Goal: Information Seeking & Learning: Check status

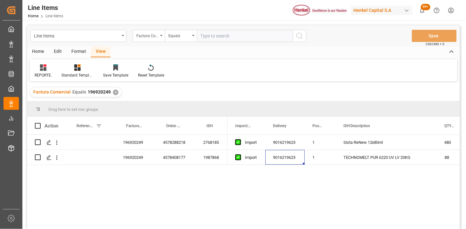
scroll to position [35, 0]
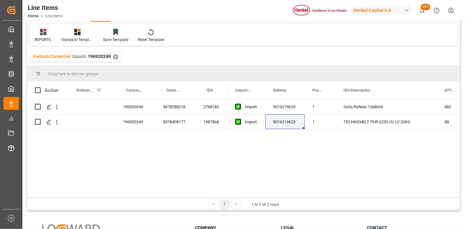
click at [116, 56] on div "✕" at bounding box center [115, 56] width 5 height 5
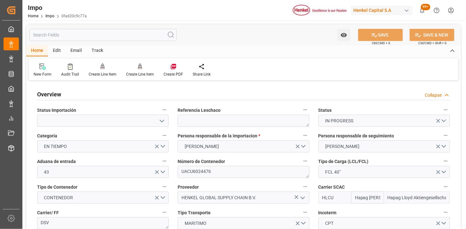
scroll to position [555, 0]
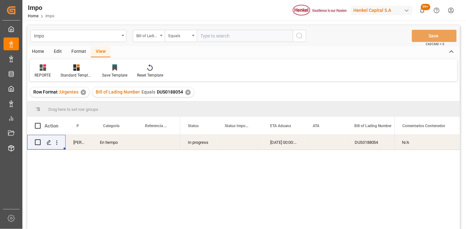
click at [189, 92] on div "✕" at bounding box center [187, 92] width 5 height 5
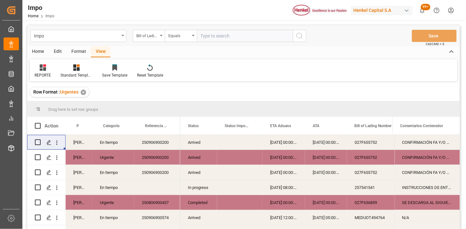
click at [79, 143] on div "Martha Gonzalez" at bounding box center [79, 142] width 27 height 15
click at [83, 127] on span at bounding box center [82, 126] width 6 height 6
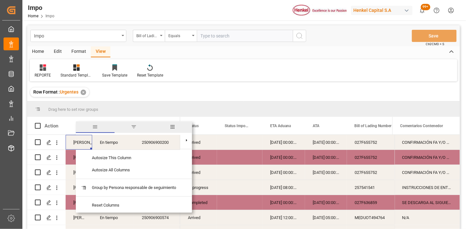
click at [135, 129] on span "filter" at bounding box center [134, 127] width 6 height 6
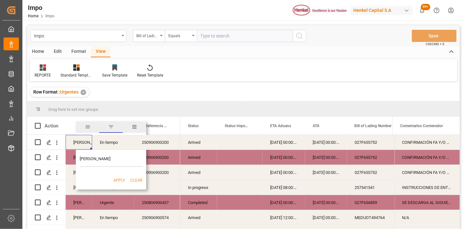
type input "[PERSON_NAME]"
click at [120, 180] on button "Apply" at bounding box center [119, 180] width 12 height 6
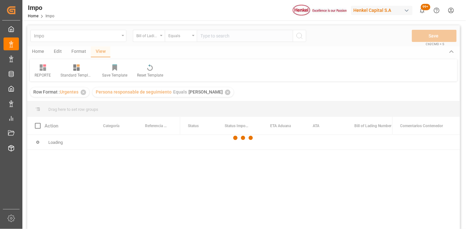
scroll to position [35, 0]
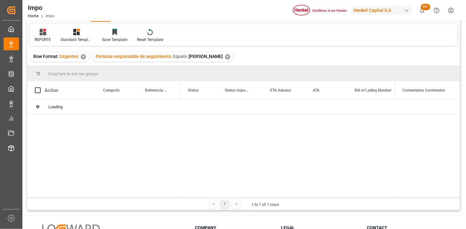
click at [42, 31] on icon at bounding box center [43, 32] width 6 height 6
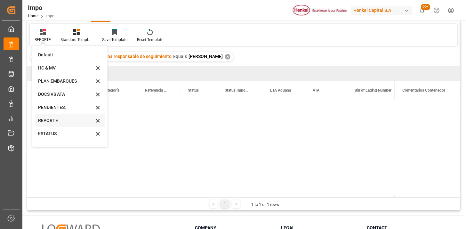
scroll to position [23, 0]
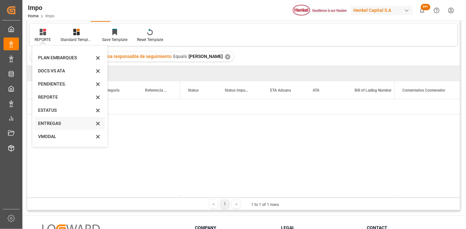
click at [61, 125] on div "ENTREGAS" at bounding box center [70, 123] width 70 height 13
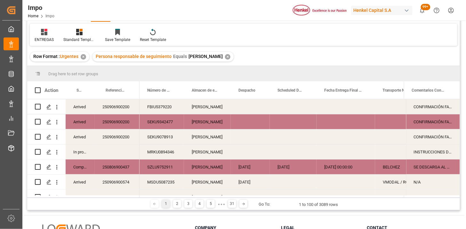
click at [226, 108] on div "Almer Apodaca" at bounding box center [207, 106] width 47 height 15
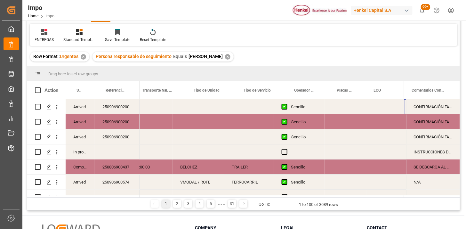
scroll to position [0, 240]
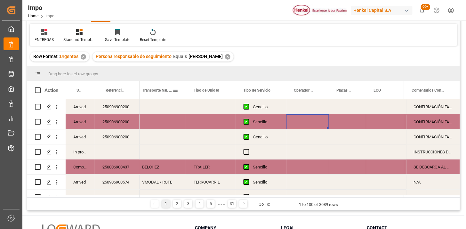
click at [175, 90] on span at bounding box center [175, 90] width 6 height 6
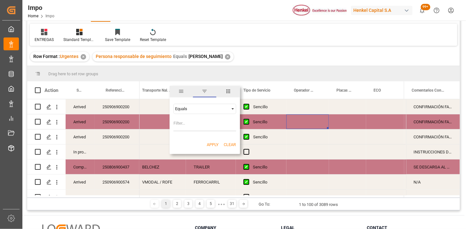
click at [198, 111] on div "Equals" at bounding box center [202, 108] width 54 height 5
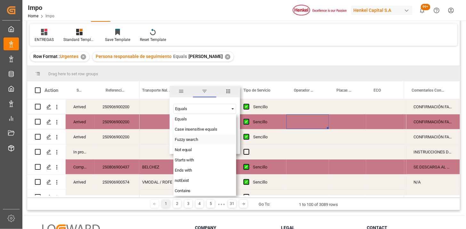
click at [187, 138] on span "Fuzzy search" at bounding box center [187, 139] width 24 height 5
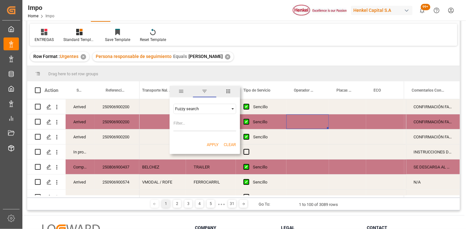
click at [185, 122] on input "Filter Value" at bounding box center [204, 124] width 63 height 13
type input "VMODAL"
click at [210, 144] on button "Apply" at bounding box center [213, 144] width 12 height 6
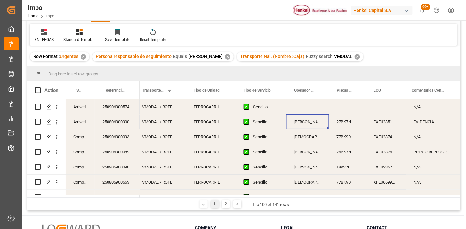
click at [201, 112] on div "FERROCARRIL" at bounding box center [211, 106] width 50 height 15
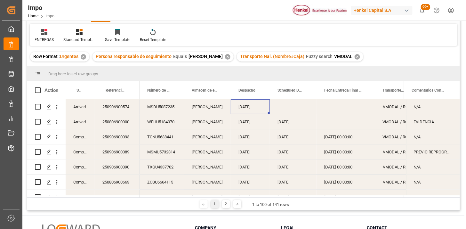
click at [85, 111] on div "Arrived" at bounding box center [80, 106] width 29 height 15
click at [86, 90] on span at bounding box center [84, 90] width 6 height 6
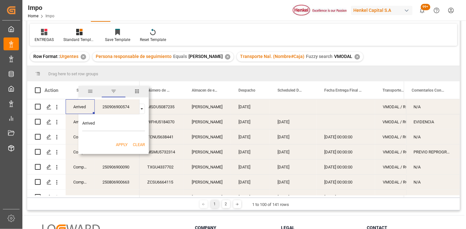
type input "Arrived"
click at [121, 146] on button "Apply" at bounding box center [122, 144] width 12 height 6
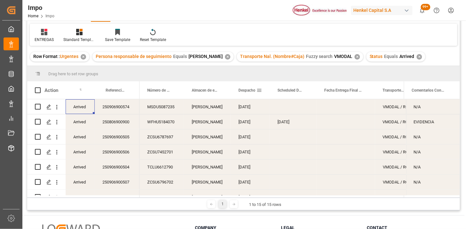
click at [242, 94] on div "Despacho" at bounding box center [247, 90] width 18 height 18
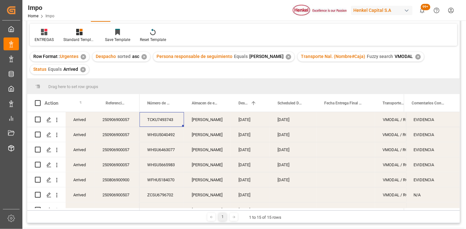
click at [168, 124] on div "TCKU7493743" at bounding box center [161, 119] width 44 height 15
click at [171, 136] on div "WHSU5040492" at bounding box center [161, 134] width 44 height 15
click at [155, 151] on div "WHSU6463077" at bounding box center [161, 149] width 44 height 15
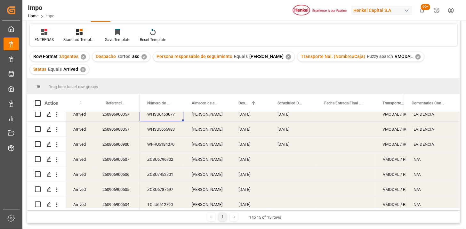
click at [165, 131] on div "WHSU5665983" at bounding box center [161, 128] width 44 height 15
click at [169, 147] on div "WFHU5184070" at bounding box center [161, 144] width 44 height 15
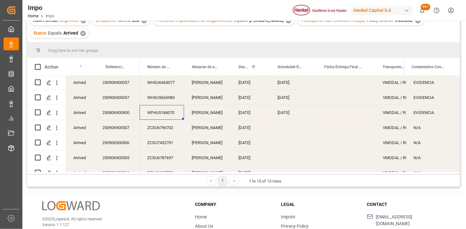
scroll to position [0, 0]
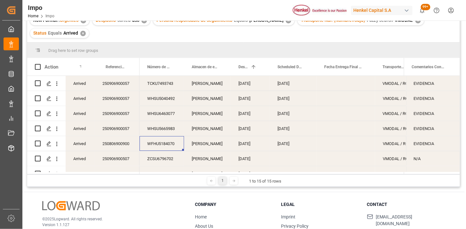
click at [168, 115] on div "WHSU6463077" at bounding box center [161, 113] width 44 height 15
click at [166, 125] on div "WHSU5665983" at bounding box center [161, 128] width 44 height 15
click at [170, 111] on div "WHSU6463077" at bounding box center [161, 113] width 44 height 15
click at [57, 129] on icon "open menu" at bounding box center [56, 128] width 1 height 4
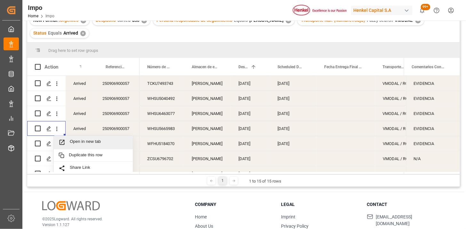
click at [81, 139] on span "Open in new tab" at bounding box center [99, 142] width 58 height 7
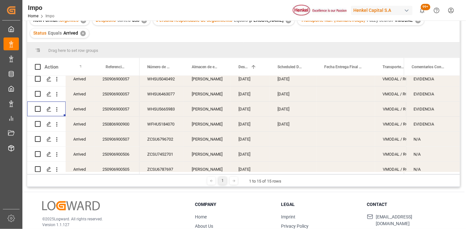
scroll to position [35, 0]
click at [175, 111] on div "WFHU5184070" at bounding box center [161, 107] width 44 height 15
click at [154, 120] on div "ZCSU6796702" at bounding box center [161, 122] width 44 height 15
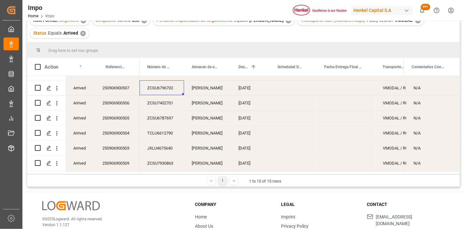
scroll to position [71, 0]
click at [176, 68] on div "Número de Contenedor" at bounding box center [161, 67] width 44 height 18
click at [175, 67] on span at bounding box center [173, 67] width 6 height 6
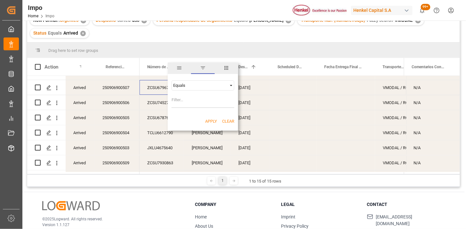
click at [231, 66] on span "columns" at bounding box center [226, 68] width 23 height 12
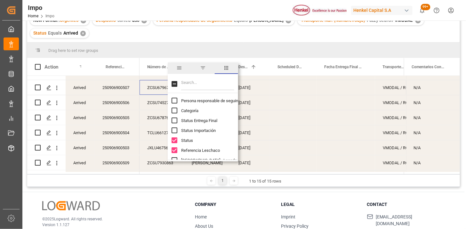
click at [205, 86] on input "Filter Columns Input" at bounding box center [207, 83] width 53 height 13
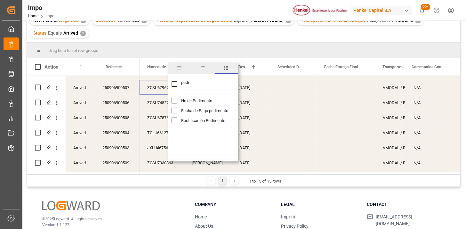
type input "pedi"
click at [203, 99] on span "No de Pedimento" at bounding box center [196, 100] width 31 height 5
checkbox input "false"
checkbox input "true"
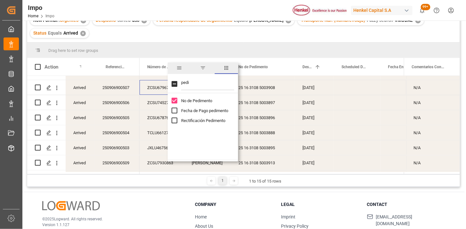
click at [156, 87] on div "ZCSU6796702" at bounding box center [161, 87] width 44 height 15
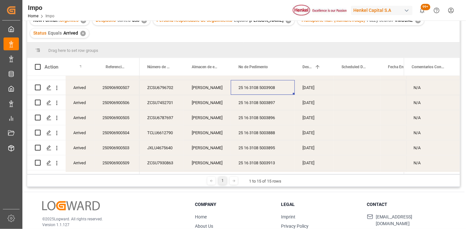
click at [243, 90] on div "25 16 3108 5003908" at bounding box center [263, 87] width 64 height 15
click at [253, 104] on div "25 16 3108 5003897" at bounding box center [263, 102] width 64 height 15
click at [277, 120] on div "25 16 3108 5003896" at bounding box center [263, 117] width 64 height 15
click at [266, 130] on div "25 16 3108 5003888" at bounding box center [263, 132] width 64 height 15
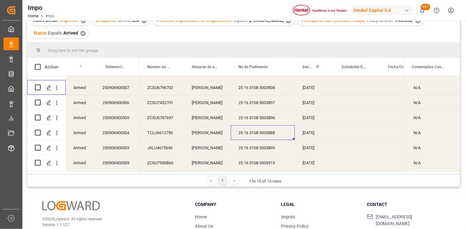
click at [38, 88] on input "Press Space to toggle row selection (unchecked)" at bounding box center [38, 87] width 6 height 6
click at [38, 88] on input "Press Space to toggle row selection (checked)" at bounding box center [38, 87] width 6 height 6
click at [38, 88] on input "Press Space to toggle row selection (unchecked)" at bounding box center [38, 87] width 6 height 6
checkbox input "true"
click at [37, 101] on input "Press Space to toggle row selection (unchecked)" at bounding box center [38, 102] width 6 height 6
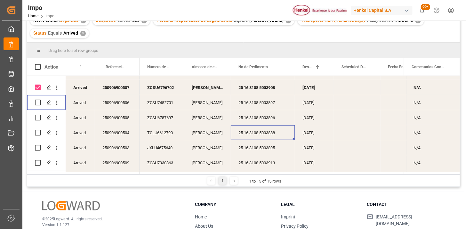
checkbox input "true"
click at [37, 117] on input "Press Space to toggle row selection (unchecked)" at bounding box center [38, 117] width 6 height 6
checkbox input "true"
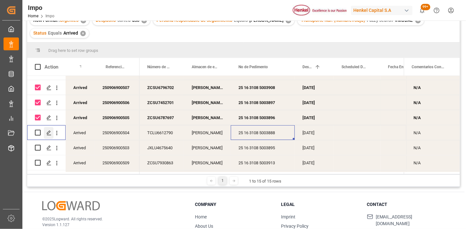
drag, startPoint x: 36, startPoint y: 130, endPoint x: 50, endPoint y: 137, distance: 16.0
click at [37, 130] on input "Press Space to toggle row selection (unchecked)" at bounding box center [38, 132] width 6 height 6
checkbox input "true"
click at [175, 66] on span at bounding box center [173, 67] width 6 height 6
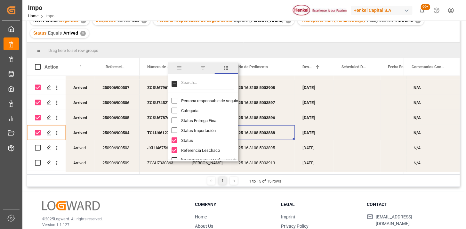
click at [200, 82] on input "Filter Columns Input" at bounding box center [207, 83] width 53 height 13
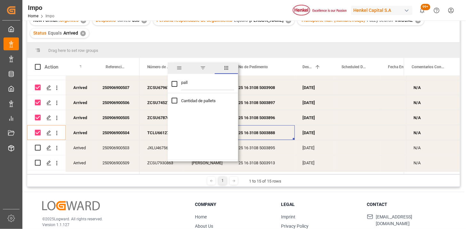
type input "pall"
click at [199, 99] on span "Cantidad de pallets" at bounding box center [198, 100] width 35 height 5
checkbox input "true"
click at [199, 86] on input "pall" at bounding box center [207, 83] width 53 height 13
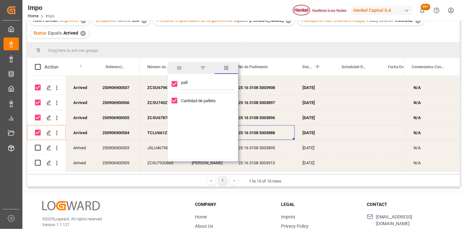
click at [199, 86] on input "pall" at bounding box center [207, 83] width 53 height 13
type input "pedi"
checkbox input "false"
type input "pedi"
click at [200, 103] on div "No de Pedimento" at bounding box center [206, 101] width 70 height 10
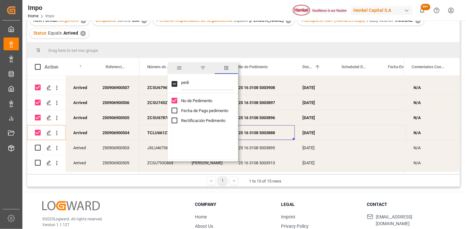
click at [191, 100] on span "No de Pedimento" at bounding box center [196, 100] width 31 height 5
checkbox input "false"
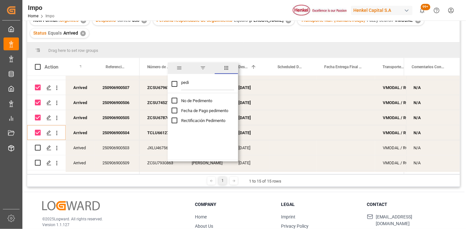
click at [201, 83] on input "pedi" at bounding box center [207, 83] width 53 height 13
type input "trans"
checkbox input "false"
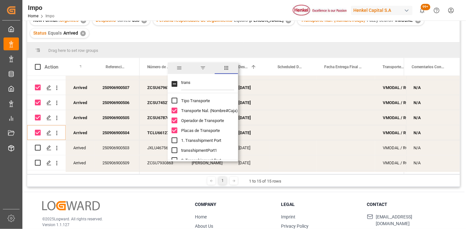
type input "trans"
click at [204, 109] on span "Transporte Nal. (Nombre#Caja)" at bounding box center [209, 110] width 57 height 5
checkbox input "false"
drag, startPoint x: 203, startPoint y: 117, endPoint x: 201, endPoint y: 126, distance: 9.2
click at [203, 117] on div "Operador de Transporte" at bounding box center [206, 120] width 70 height 10
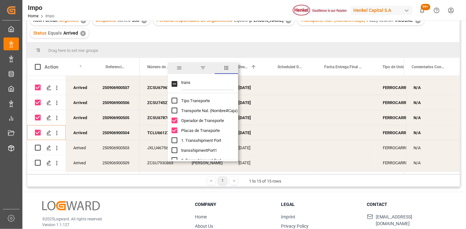
click at [201, 129] on span "Placas de Transporte" at bounding box center [200, 130] width 39 height 5
checkbox input "false"
click at [200, 120] on span "Operador de Transporte" at bounding box center [202, 120] width 43 height 5
checkbox input "false"
click at [203, 81] on input "trans" at bounding box center [207, 83] width 53 height 13
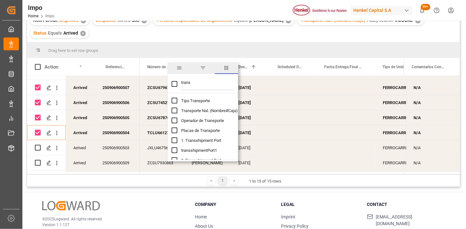
click at [203, 81] on input "trans" at bounding box center [207, 83] width 53 height 13
type input "eco"
checkbox input "false"
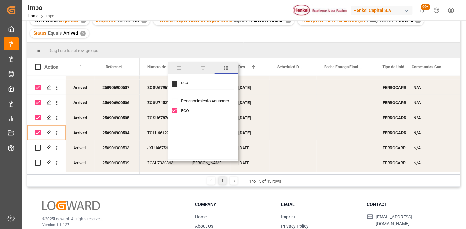
type input "eco"
drag, startPoint x: 184, startPoint y: 110, endPoint x: 189, endPoint y: 102, distance: 10.4
click at [184, 110] on span "ECO" at bounding box center [185, 110] width 8 height 5
checkbox input "false"
click at [195, 84] on input "eco" at bounding box center [207, 83] width 53 height 13
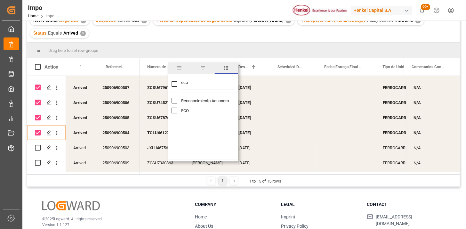
click at [195, 84] on input "eco" at bounding box center [207, 83] width 53 height 13
type input "entre"
checkbox input "false"
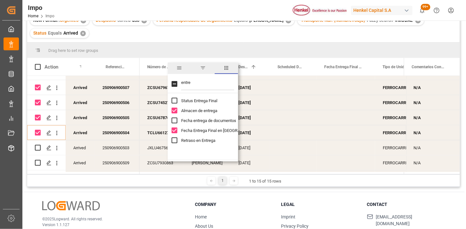
type input "entre"
click at [189, 110] on span "Almacen de entrega" at bounding box center [199, 110] width 36 height 5
checkbox input "false"
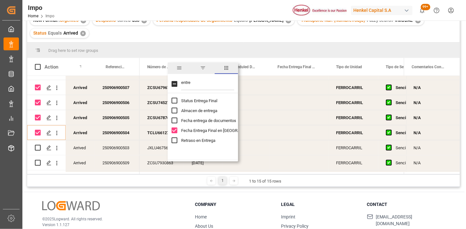
click at [196, 130] on span "Fecha Entrega Final en Almacén" at bounding box center [221, 130] width 81 height 5
checkbox input "false"
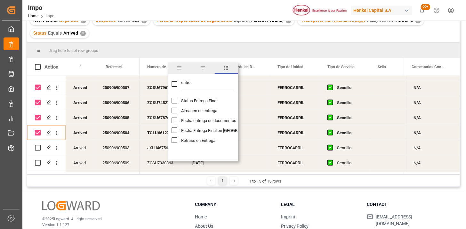
click at [196, 114] on div "Almacen de entrega" at bounding box center [206, 111] width 70 height 10
click at [197, 109] on span "Almacen de entrega" at bounding box center [199, 110] width 36 height 5
checkbox input "false"
checkbox input "true"
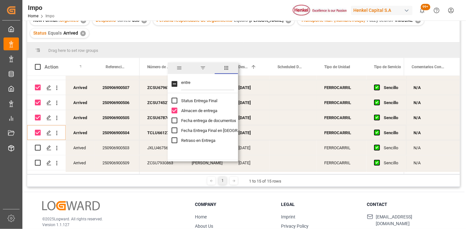
click at [155, 117] on div "ZCSU6787697" at bounding box center [161, 117] width 44 height 15
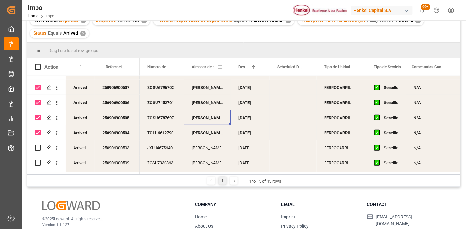
click at [219, 67] on span at bounding box center [220, 67] width 6 height 6
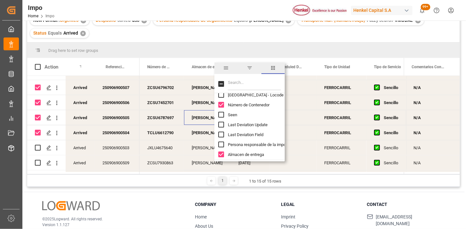
scroll to position [142, 0]
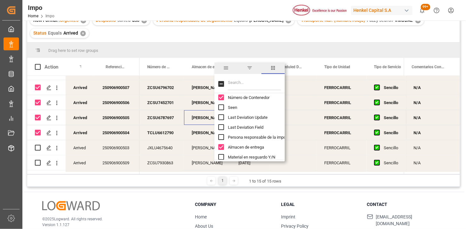
click at [245, 145] on span "Almacen de entrega" at bounding box center [246, 147] width 36 height 5
checkbox input "false"
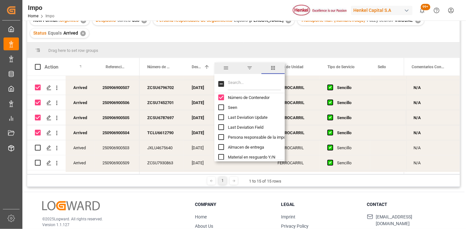
click at [203, 134] on div "09-09-2025" at bounding box center [203, 132] width 39 height 15
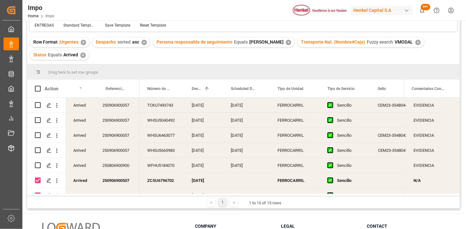
scroll to position [0, 0]
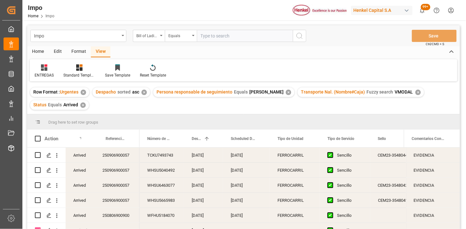
click at [41, 51] on div "Home" at bounding box center [38, 51] width 22 height 11
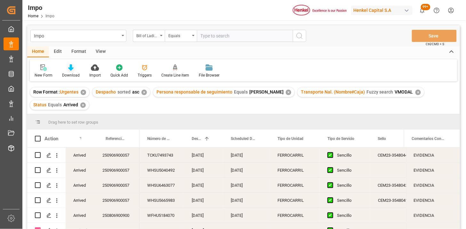
click at [68, 68] on icon at bounding box center [70, 67] width 5 height 6
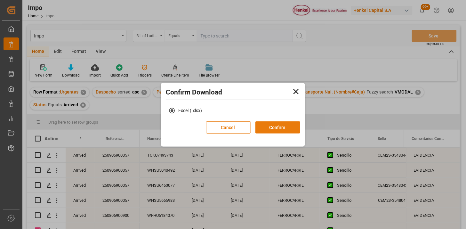
click at [289, 128] on button "Confirm" at bounding box center [277, 127] width 45 height 12
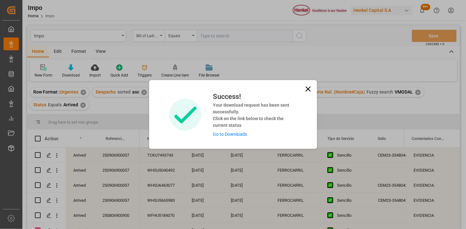
click at [306, 87] on icon at bounding box center [307, 88] width 9 height 9
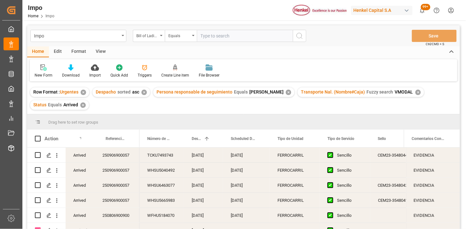
click at [80, 105] on div "✕" at bounding box center [82, 104] width 5 height 5
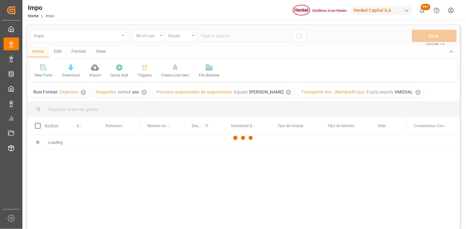
click at [145, 93] on div at bounding box center [243, 137] width 432 height 225
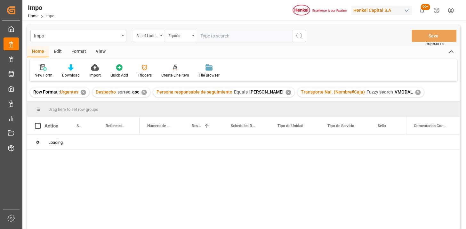
click at [145, 93] on div "✕" at bounding box center [143, 92] width 5 height 5
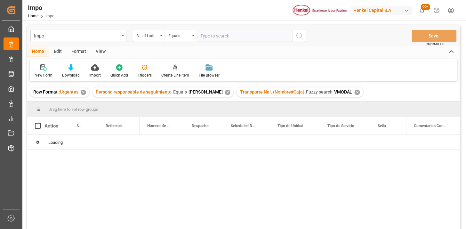
click at [226, 91] on div "✕" at bounding box center [227, 92] width 5 height 5
click at [212, 93] on div "✕" at bounding box center [212, 92] width 5 height 5
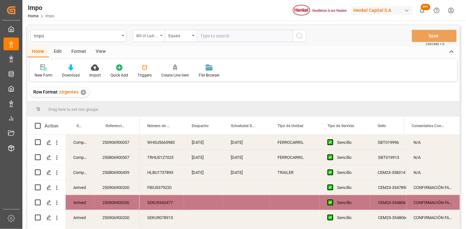
click at [158, 36] on div "Bill of Lading Number" at bounding box center [147, 34] width 22 height 7
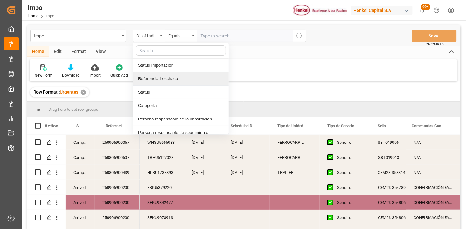
click at [176, 79] on div "Referencia Leschaco" at bounding box center [180, 78] width 95 height 13
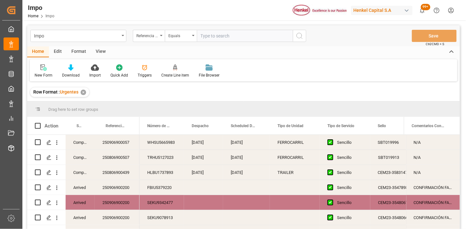
drag, startPoint x: 219, startPoint y: 36, endPoint x: 261, endPoint y: 36, distance: 41.6
click at [219, 36] on input "text" at bounding box center [245, 36] width 96 height 12
paste input "250906900481"
type input "250906900481"
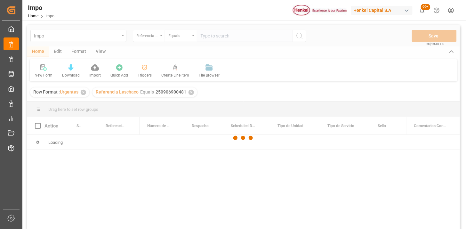
scroll to position [35, 0]
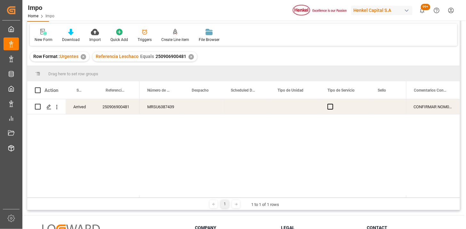
click at [119, 110] on div "250906900481" at bounding box center [117, 106] width 45 height 15
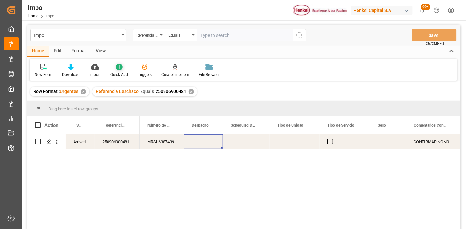
scroll to position [0, 0]
drag, startPoint x: 103, startPoint y: 53, endPoint x: 98, endPoint y: 54, distance: 4.3
click at [102, 53] on div "View" at bounding box center [101, 51] width 20 height 11
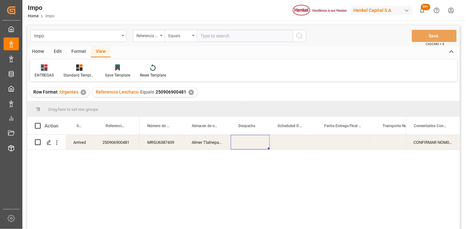
click at [48, 76] on div "ENTREGAS" at bounding box center [44, 75] width 19 height 6
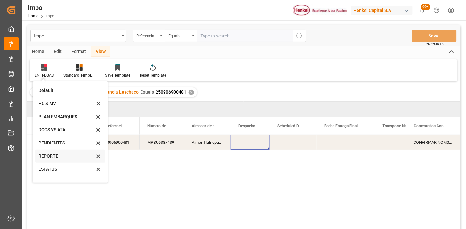
click at [55, 155] on div "REPORTE" at bounding box center [66, 156] width 56 height 7
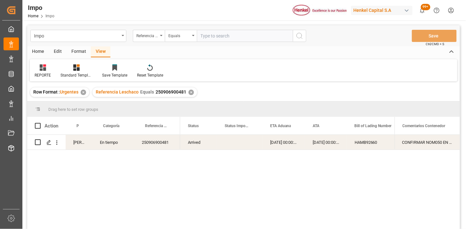
click at [112, 146] on div "En tiempo" at bounding box center [113, 142] width 42 height 15
click at [124, 146] on button "En tiempo" at bounding box center [113, 146] width 32 height 12
drag, startPoint x: 119, startPoint y: 179, endPoint x: 152, endPoint y: 146, distance: 46.4
click at [121, 177] on div "Urgente" at bounding box center [113, 181] width 31 height 19
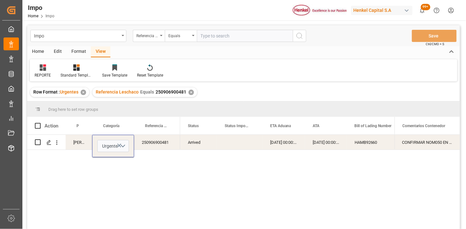
click at [154, 138] on div "250906900481" at bounding box center [157, 142] width 46 height 15
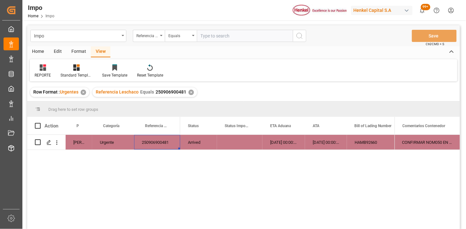
click at [222, 41] on input "text" at bounding box center [245, 36] width 96 height 12
paste input "250906900734"
type input "250906900734"
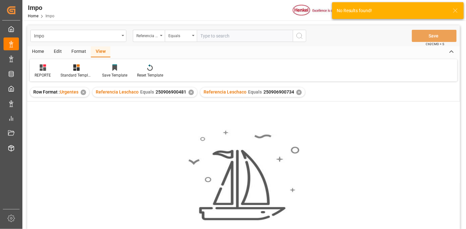
click at [191, 92] on div "✕" at bounding box center [190, 92] width 5 height 5
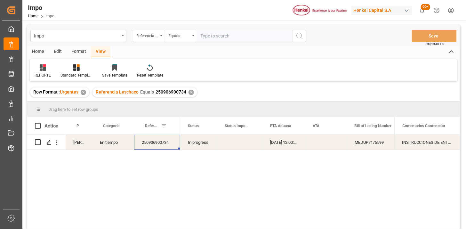
click at [333, 148] on div "Press SPACE to select this row." at bounding box center [326, 142] width 42 height 15
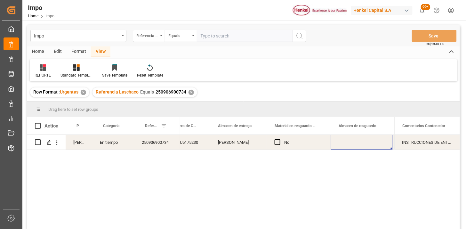
scroll to position [0, 311]
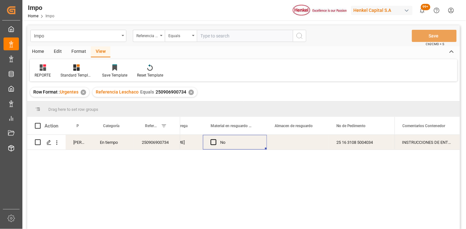
click at [225, 142] on div "No" at bounding box center [239, 142] width 39 height 15
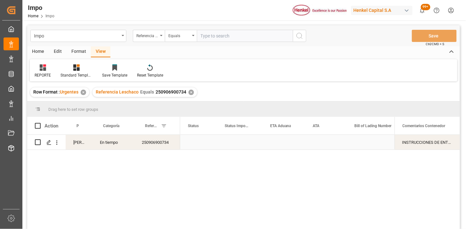
scroll to position [0, 0]
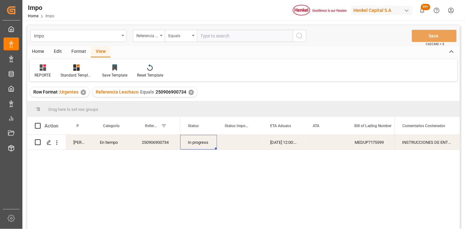
click at [222, 35] on input "text" at bounding box center [245, 36] width 96 height 12
paste input "250915080109"
type input "250915080109"
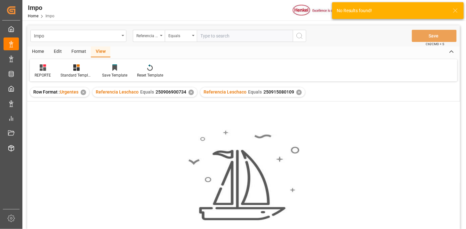
click at [189, 92] on div "✕" at bounding box center [190, 92] width 5 height 5
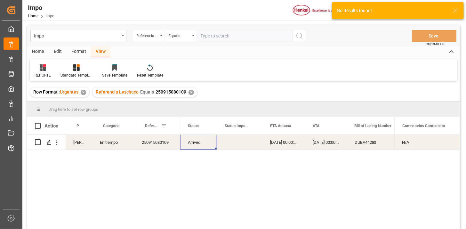
click at [321, 148] on div "02-09-2025 00:00:00" at bounding box center [326, 142] width 42 height 15
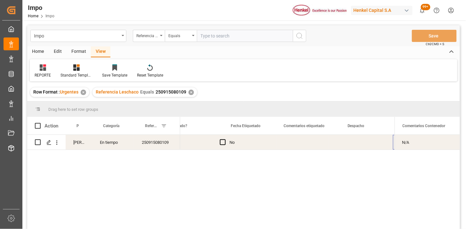
scroll to position [0, 874]
click at [304, 143] on div "Press SPACE to select this row." at bounding box center [307, 142] width 53 height 15
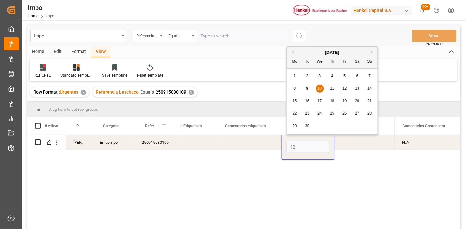
type input "10-09-2025"
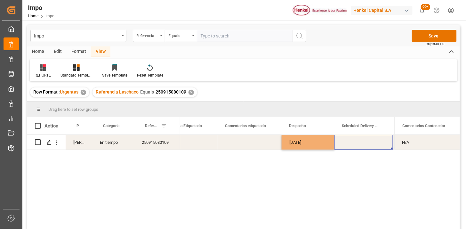
click at [356, 145] on div "Press SPACE to select this row." at bounding box center [363, 142] width 59 height 15
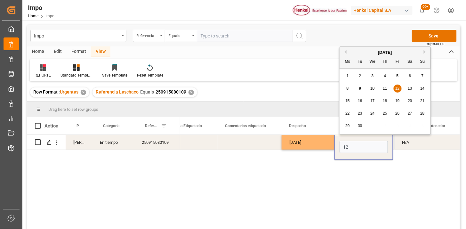
type input "12-09-2025"
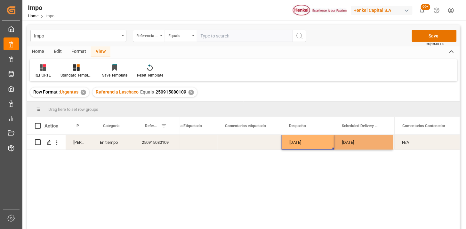
click at [309, 144] on div "10-09-2025" at bounding box center [307, 142] width 53 height 15
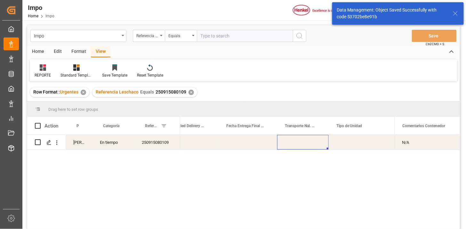
click at [308, 143] on div "Press SPACE to select this row." at bounding box center [302, 142] width 51 height 15
click at [308, 143] on input "Press SPACE to select this row." at bounding box center [302, 146] width 41 height 12
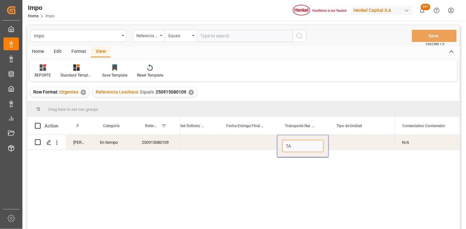
type input "TAE"
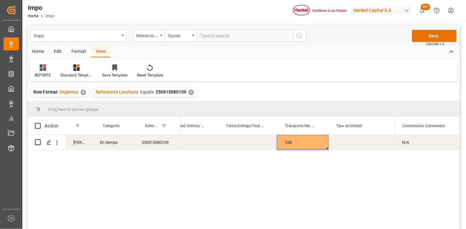
click at [336, 141] on div "Press SPACE to select this row." at bounding box center [360, 142] width 64 height 15
click at [336, 141] on input "Press SPACE to select this row." at bounding box center [360, 146] width 54 height 12
type input "CONSOLIDADO"
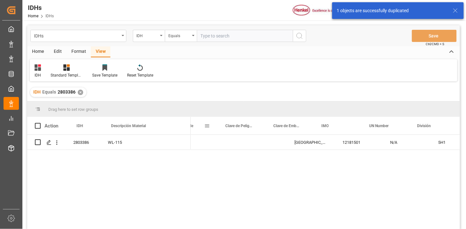
scroll to position [0, 162]
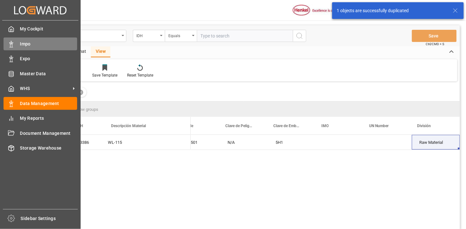
click at [17, 43] on div "Impo Impo" at bounding box center [41, 43] width 74 height 12
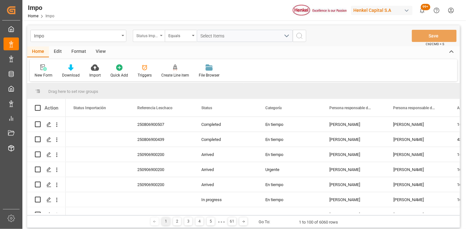
click at [153, 38] on div "Status Importación" at bounding box center [147, 34] width 22 height 7
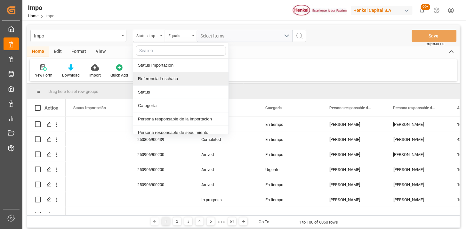
drag, startPoint x: 165, startPoint y: 78, endPoint x: 208, endPoint y: 46, distance: 53.7
click at [166, 77] on div "Referencia Leschaco" at bounding box center [180, 78] width 95 height 13
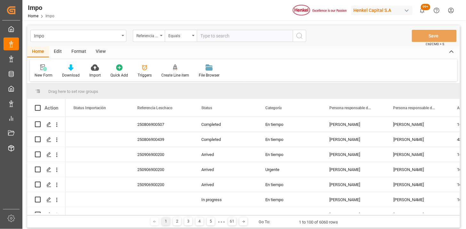
click at [216, 35] on input "text" at bounding box center [245, 36] width 96 height 12
type input "250906900514"
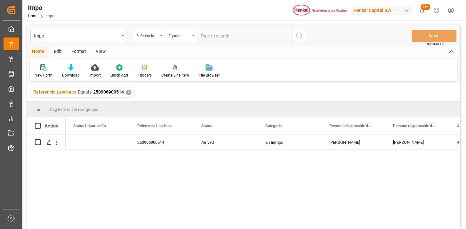
click at [97, 53] on div "View" at bounding box center [101, 51] width 20 height 11
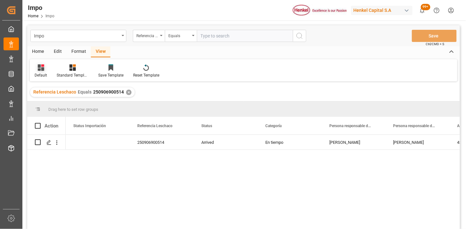
click at [43, 69] on icon at bounding box center [41, 67] width 6 height 6
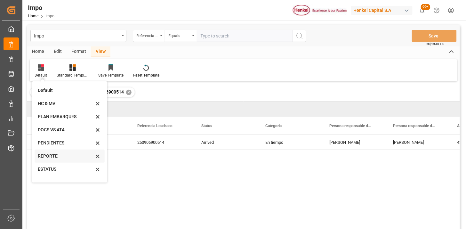
click at [71, 154] on div "REPORTE" at bounding box center [66, 156] width 56 height 7
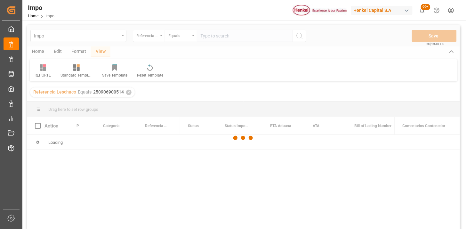
scroll to position [35, 0]
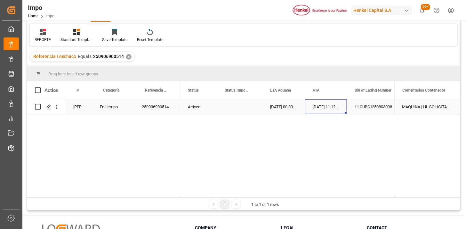
click at [318, 111] on div "28-08-2025 11:12:00" at bounding box center [326, 106] width 42 height 15
click at [232, 156] on div "Arrived 28-08-2025 00:00:00 28-08-2025 11:12:00 HLCUBC1250803098 HLXU5656586" at bounding box center [287, 148] width 214 height 98
click at [456, 11] on html "Created by potrace 1.15, written by Peter Selinger 2001-2017 Created by potrace…" at bounding box center [233, 114] width 466 height 229
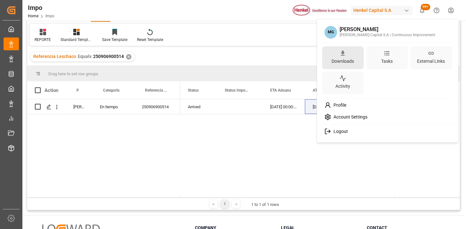
click at [345, 61] on div "Downloads" at bounding box center [342, 60] width 25 height 9
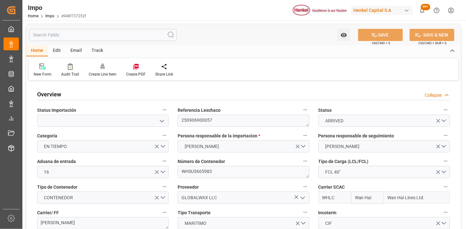
type input "Wan Hai"
type input "Wan Hai Lines Ltd."
type input "1"
type input "46.81"
type input "31"
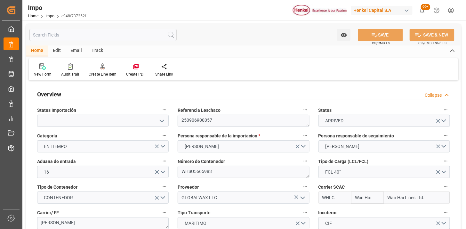
type input "07-07-2025"
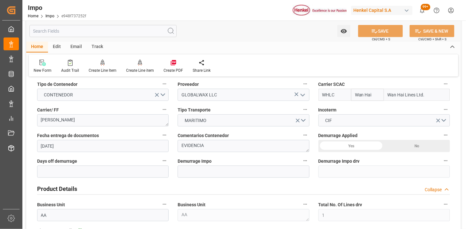
scroll to position [106, 0]
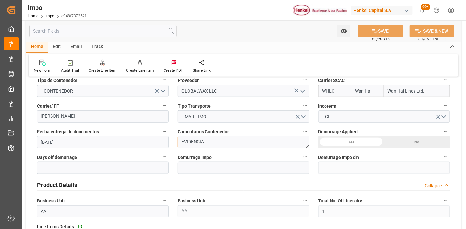
click at [187, 140] on textarea "EVIDENCIA" at bounding box center [242, 142] width 131 height 12
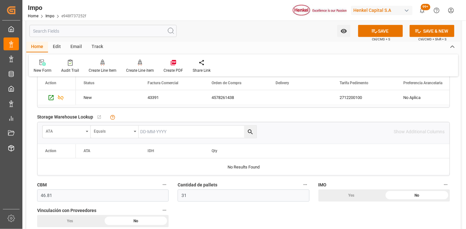
scroll to position [320, 0]
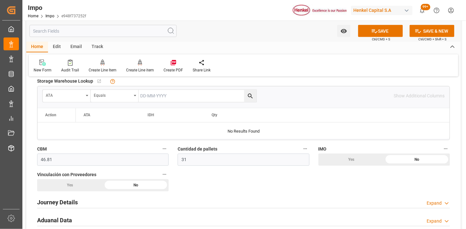
type textarea "N/A"
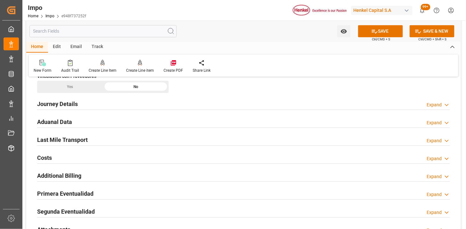
scroll to position [426, 0]
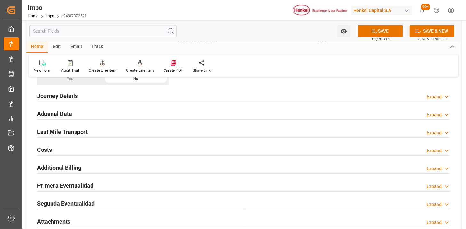
drag, startPoint x: 97, startPoint y: 114, endPoint x: 78, endPoint y: 108, distance: 19.4
click at [97, 114] on div "Aduanal Data Expand" at bounding box center [243, 113] width 412 height 12
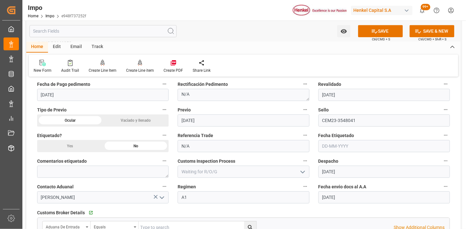
scroll to position [462, 0]
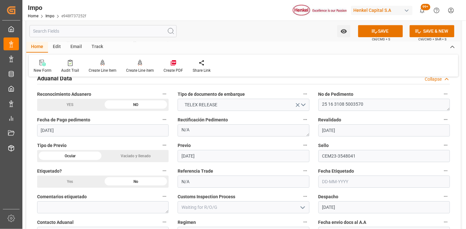
click at [76, 79] on div "Aduanal Data Collapse" at bounding box center [243, 78] width 412 height 12
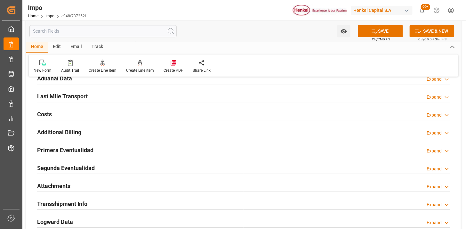
click at [76, 99] on h2 "Last Mile Transport" at bounding box center [62, 96] width 51 height 9
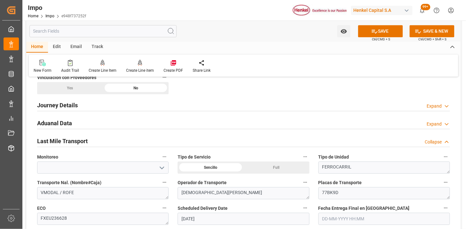
scroll to position [391, 0]
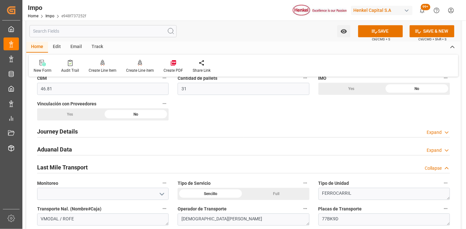
click at [67, 152] on h2 "Aduanal Data" at bounding box center [54, 149] width 35 height 9
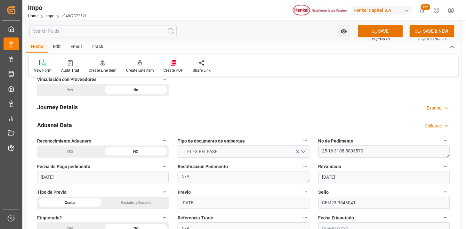
scroll to position [426, 0]
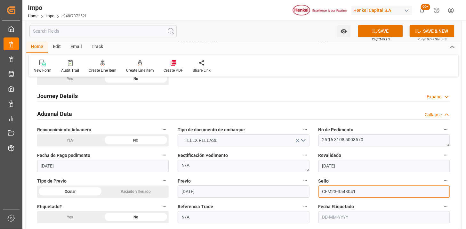
click at [366, 189] on input "CEM23-3548041" at bounding box center [383, 191] width 131 height 12
paste input "SBT019996"
type input "SBT019996"
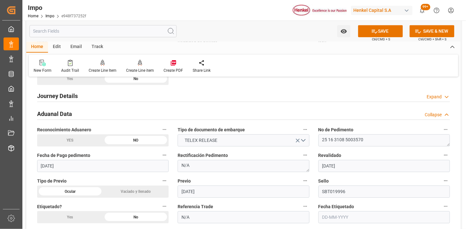
drag, startPoint x: 91, startPoint y: 110, endPoint x: 187, endPoint y: 122, distance: 96.1
click at [91, 110] on div "Aduanal Data Collapse" at bounding box center [243, 113] width 412 height 12
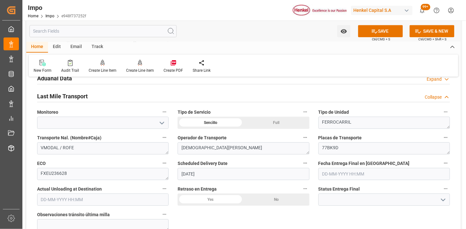
scroll to position [497, 0]
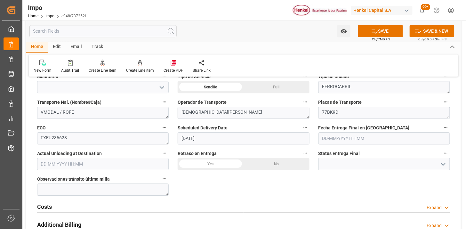
click at [333, 138] on input "text" at bounding box center [383, 138] width 131 height 12
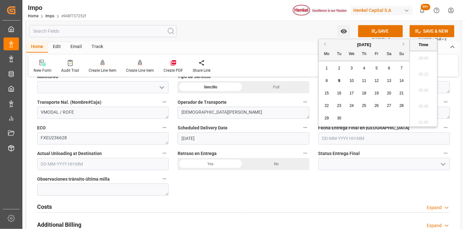
scroll to position [1025, 0]
type input "04-09-2025 00:00"
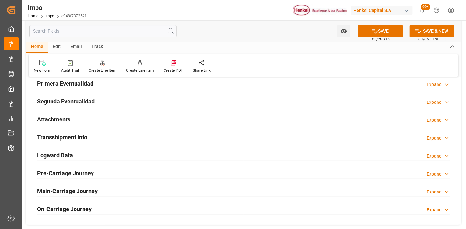
scroll to position [675, 0]
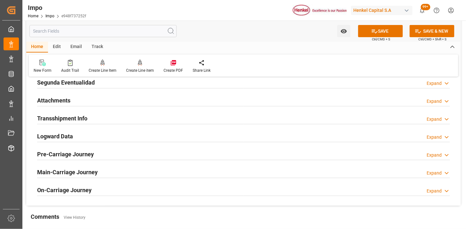
click at [85, 102] on div "Attachments Expand" at bounding box center [243, 100] width 412 height 12
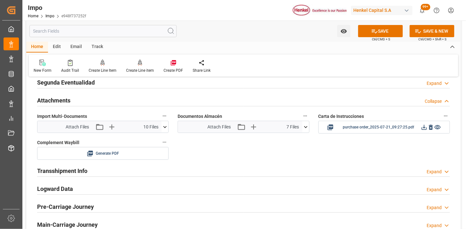
click at [304, 124] on icon at bounding box center [305, 126] width 7 height 7
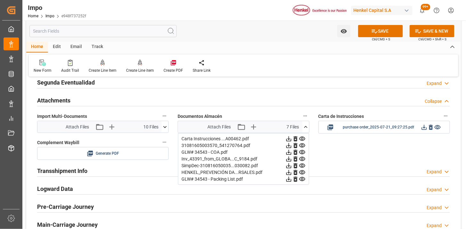
click at [294, 138] on icon at bounding box center [295, 138] width 4 height 5
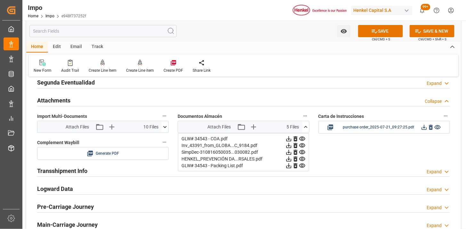
click at [294, 138] on icon at bounding box center [295, 138] width 4 height 5
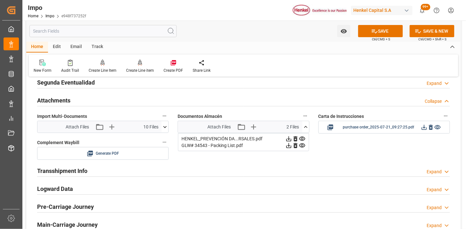
click at [294, 138] on icon at bounding box center [295, 138] width 4 height 5
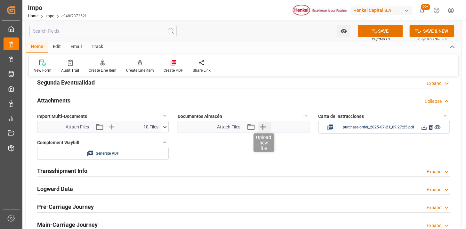
click at [260, 128] on icon "button" at bounding box center [262, 126] width 10 height 10
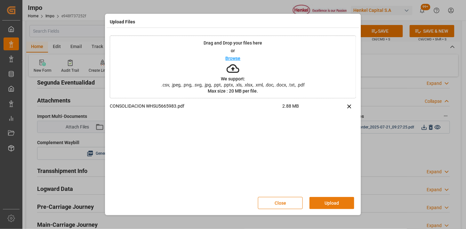
drag, startPoint x: 331, startPoint y: 200, endPoint x: 237, endPoint y: 153, distance: 105.0
click at [326, 198] on button "Upload" at bounding box center [331, 203] width 45 height 12
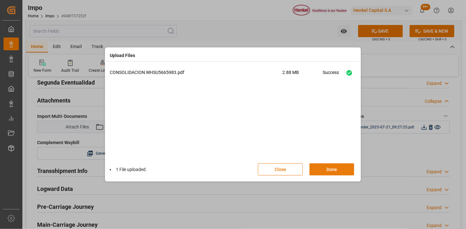
click at [335, 173] on button "Done" at bounding box center [331, 169] width 45 height 12
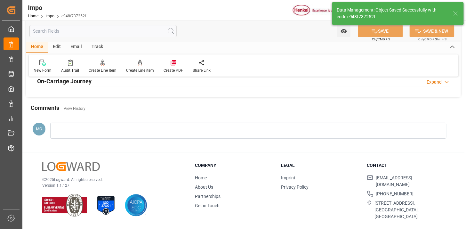
scroll to position [547, 0]
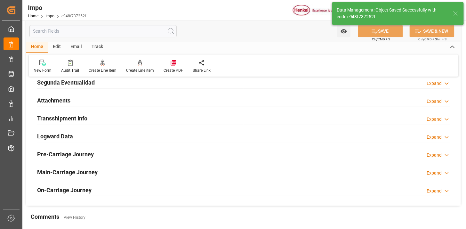
click at [78, 51] on div "Email" at bounding box center [76, 47] width 21 height 11
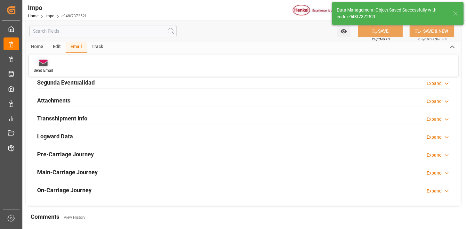
drag, startPoint x: 43, startPoint y: 63, endPoint x: 51, endPoint y: 65, distance: 8.8
click at [43, 63] on icon at bounding box center [43, 61] width 9 height 4
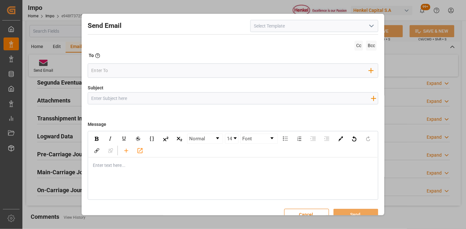
click at [370, 27] on icon "open menu" at bounding box center [371, 26] width 8 height 8
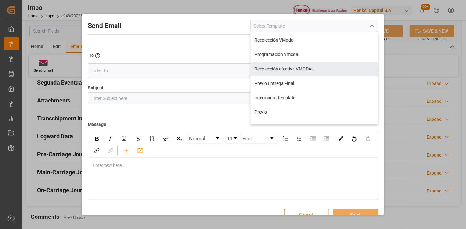
drag, startPoint x: 297, startPoint y: 66, endPoint x: 280, endPoint y: 89, distance: 28.4
click at [297, 66] on div "Recolección efectiva VMODAL" at bounding box center [313, 69] width 127 height 14
type input "Recolección efectiva VMODAL"
type input "RECOLECCIÓN EFECTIVA || OC {{customerpoDerived}} || REF {{freightForwarderRefer…"
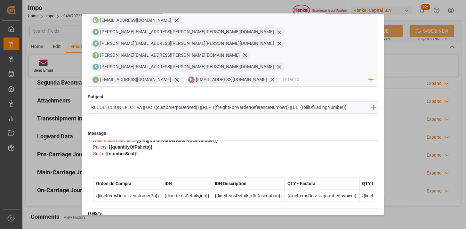
scroll to position [173, 0]
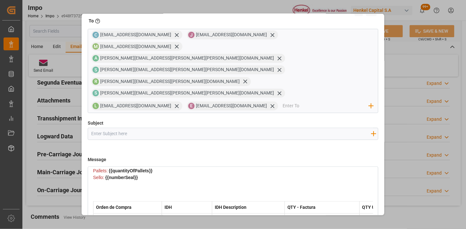
scroll to position [12, 0]
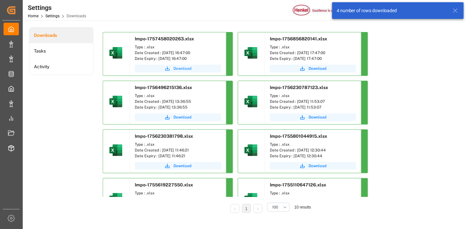
click at [187, 68] on span "Download" at bounding box center [182, 69] width 18 height 6
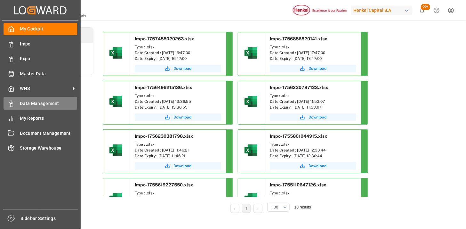
click at [33, 100] on span "Data Management" at bounding box center [48, 103] width 57 height 7
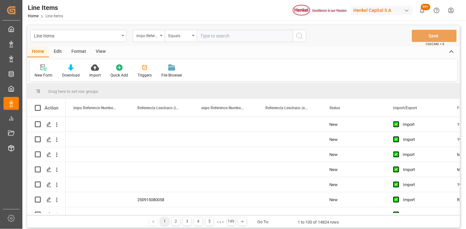
click at [70, 37] on div "Line Items" at bounding box center [76, 35] width 85 height 8
type input "IDH"
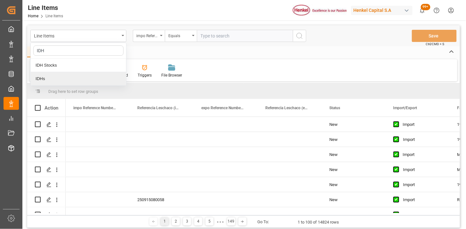
click at [61, 76] on div "IDHs" at bounding box center [78, 78] width 95 height 13
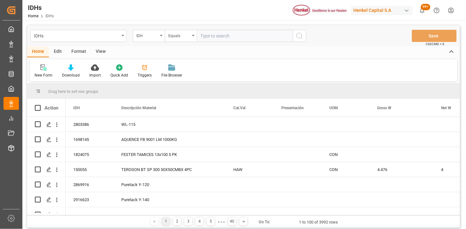
click at [225, 35] on input "text" at bounding box center [245, 36] width 96 height 12
paste input "2298031"
type input "2298031"
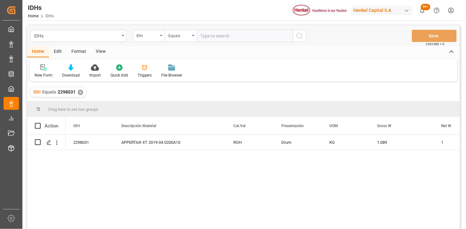
click at [101, 49] on div "View" at bounding box center [101, 51] width 20 height 11
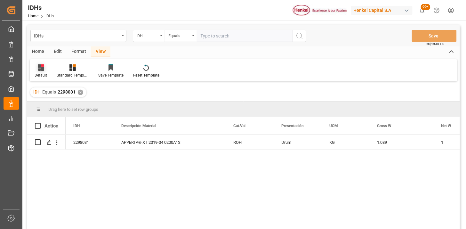
click at [41, 74] on div "Default" at bounding box center [41, 75] width 12 height 6
click at [53, 105] on div "IDH" at bounding box center [66, 103] width 56 height 7
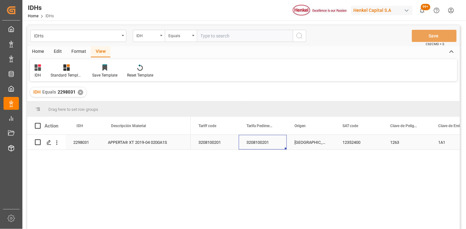
click at [257, 146] on div "3208100201" at bounding box center [263, 142] width 48 height 15
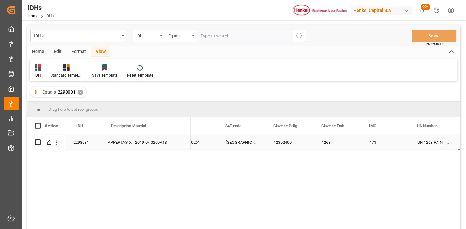
scroll to position [0, 117]
click at [253, 36] on input "text" at bounding box center [245, 36] width 96 height 12
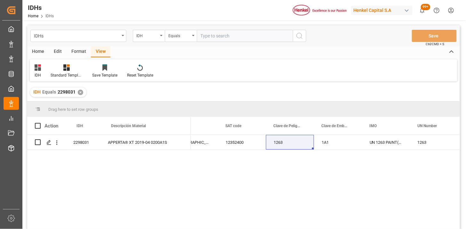
paste input "2232044"
type input "2232044"
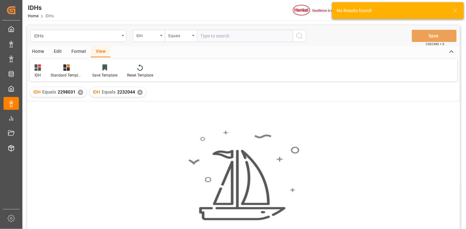
click at [80, 92] on div "✕" at bounding box center [80, 92] width 5 height 5
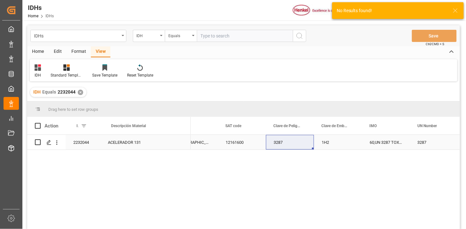
click at [331, 145] on div "1H2" at bounding box center [338, 142] width 48 height 15
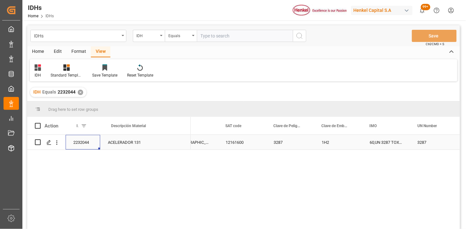
click at [84, 146] on div "2232044" at bounding box center [83, 142] width 35 height 15
click at [229, 31] on input "text" at bounding box center [245, 36] width 96 height 12
paste input "94146"
type input "94146"
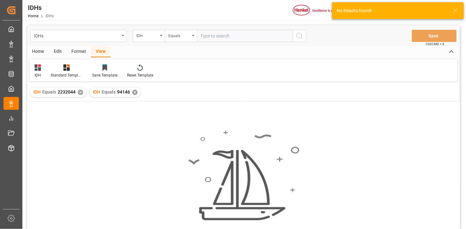
click at [80, 94] on div "✕" at bounding box center [80, 92] width 5 height 5
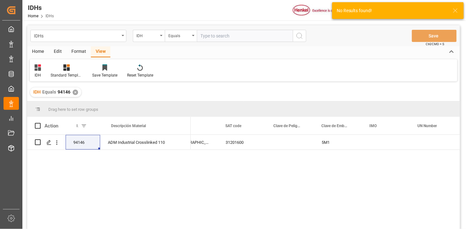
scroll to position [35, 0]
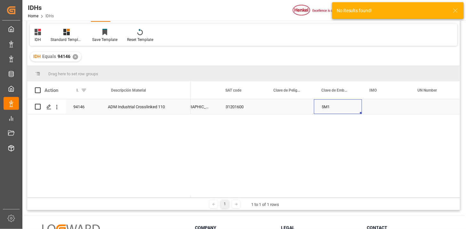
click at [338, 108] on div "5M1" at bounding box center [338, 106] width 48 height 15
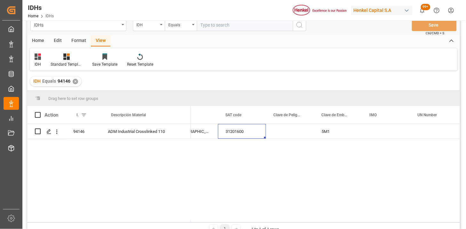
scroll to position [0, 0]
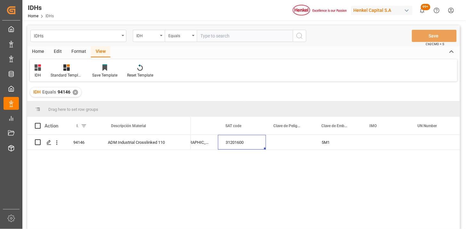
click at [243, 36] on input "text" at bounding box center [245, 36] width 96 height 12
paste input "492922"
type input "492922"
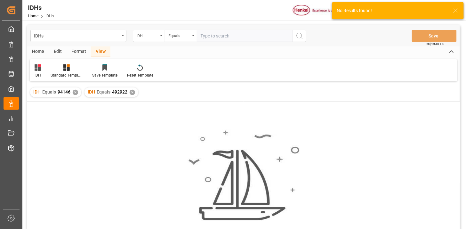
click at [74, 91] on div "✕" at bounding box center [75, 92] width 5 height 5
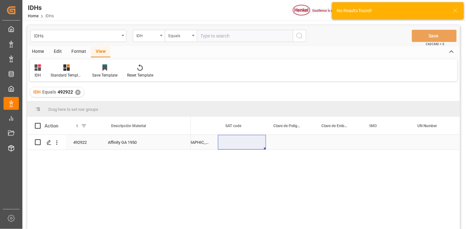
click at [192, 145] on div "[GEOGRAPHIC_DATA]" at bounding box center [194, 142] width 48 height 15
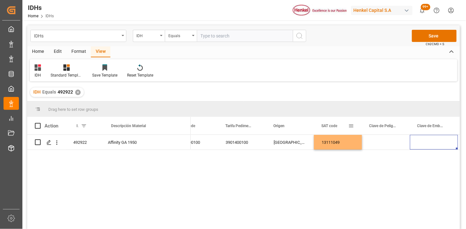
scroll to position [0, 69]
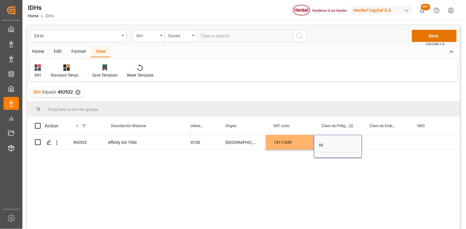
type input "N/A"
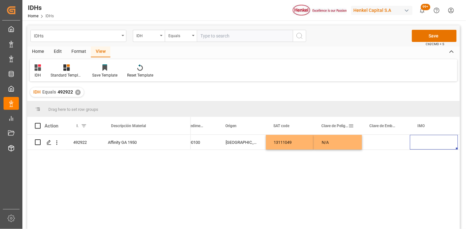
scroll to position [0, 117]
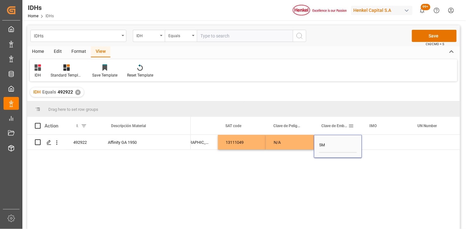
type input "5M2"
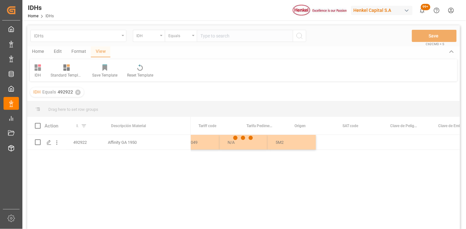
scroll to position [0, 0]
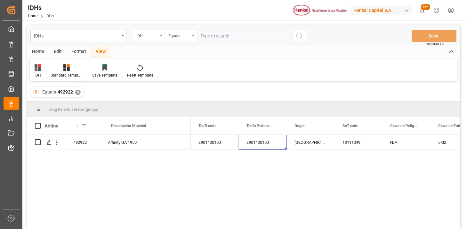
click at [244, 36] on input "text" at bounding box center [245, 36] width 96 height 12
paste input "1876120"
type input "1876120"
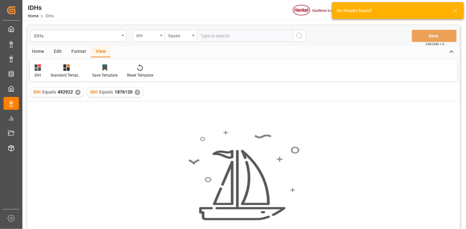
click at [79, 91] on div "✕" at bounding box center [77, 92] width 5 height 5
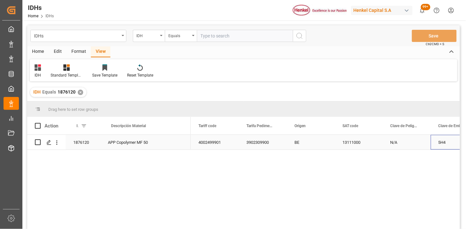
click at [436, 145] on div "5H4" at bounding box center [454, 142] width 48 height 15
click at [182, 38] on div "Equals" at bounding box center [179, 34] width 22 height 7
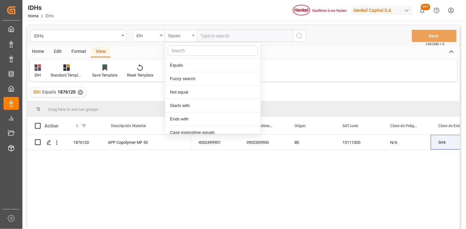
scroll to position [32, 0]
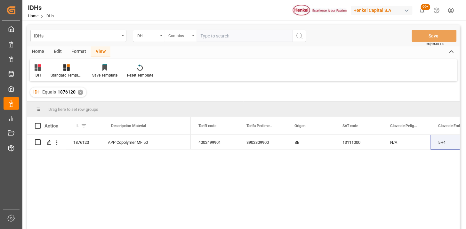
paste input "1002041 1062695 859972"
type input "1002041,1062695,859972"
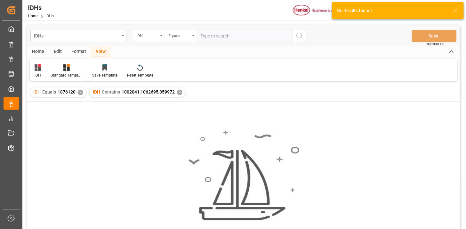
click at [82, 93] on div "✕" at bounding box center [80, 92] width 5 height 5
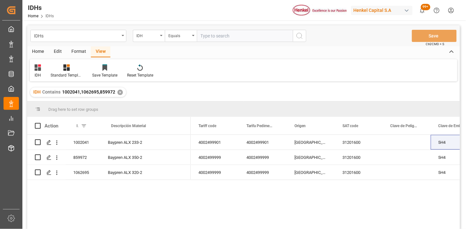
click at [216, 36] on input "text" at bounding box center [245, 36] width 96 height 12
paste input "2064204"
type input "2064204"
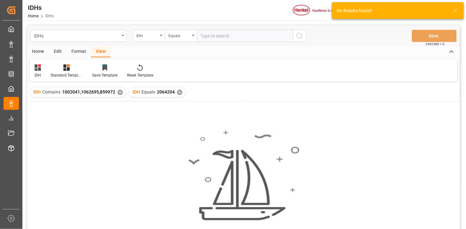
click at [118, 92] on div "✕" at bounding box center [119, 92] width 5 height 5
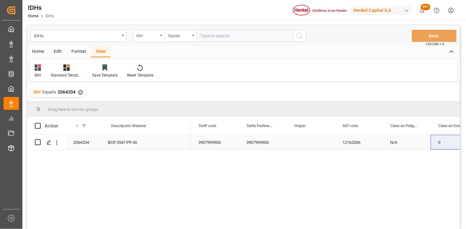
click at [351, 145] on div "12162006" at bounding box center [358, 142] width 48 height 15
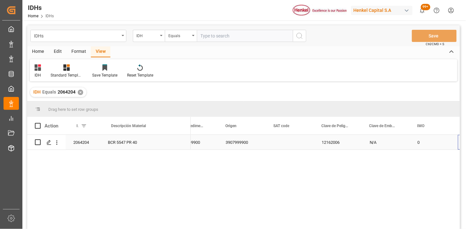
scroll to position [0, 69]
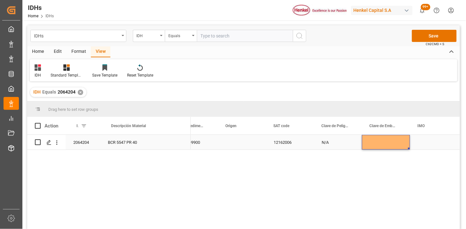
click at [289, 142] on div "12162006" at bounding box center [290, 142] width 48 height 15
click at [236, 38] on input "text" at bounding box center [245, 36] width 96 height 12
paste input "2318163"
type input "2318163"
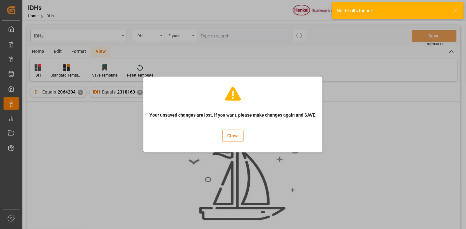
click at [230, 139] on button "Close" at bounding box center [232, 135] width 21 height 12
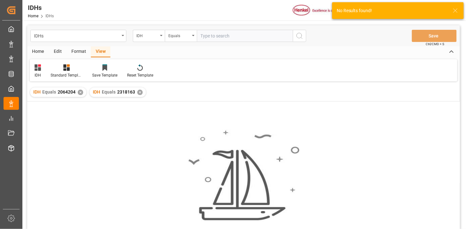
click at [80, 90] on div "✕" at bounding box center [80, 92] width 5 height 5
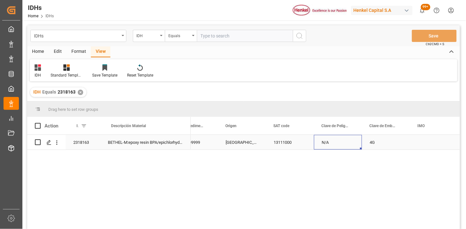
click at [360, 141] on div "N/A" at bounding box center [338, 142] width 48 height 15
click at [383, 149] on div "4G" at bounding box center [386, 142] width 48 height 15
click at [280, 142] on div "13111000" at bounding box center [290, 142] width 48 height 15
click at [38, 56] on div "Home" at bounding box center [38, 51] width 22 height 11
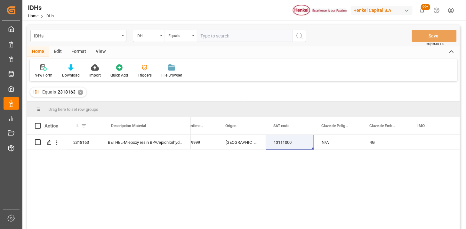
click at [80, 91] on div "✕" at bounding box center [80, 92] width 5 height 5
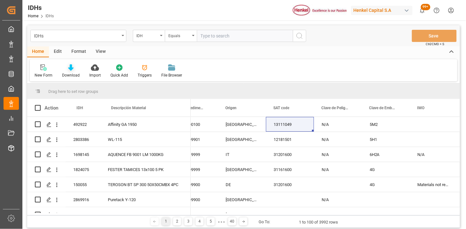
click at [72, 70] on icon at bounding box center [70, 67] width 5 height 6
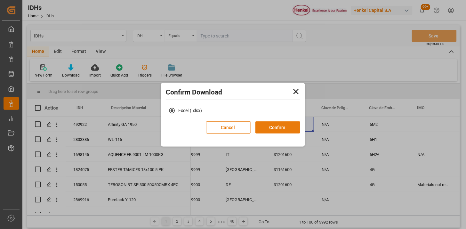
click at [280, 127] on button "Confirm" at bounding box center [277, 127] width 45 height 12
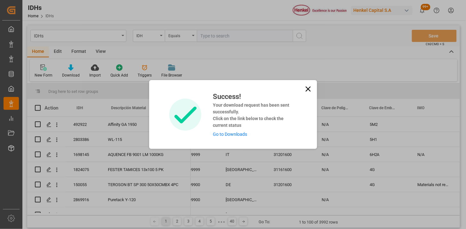
click at [231, 135] on link "Go to Downloads" at bounding box center [230, 133] width 34 height 5
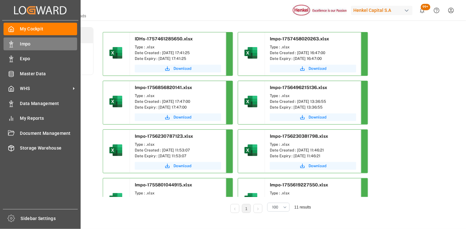
click at [35, 45] on span "Impo" at bounding box center [48, 44] width 57 height 7
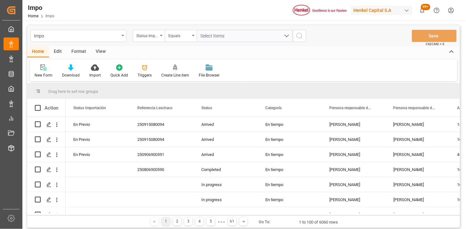
click at [80, 36] on div "Impo" at bounding box center [76, 35] width 85 height 8
type input "IDH"
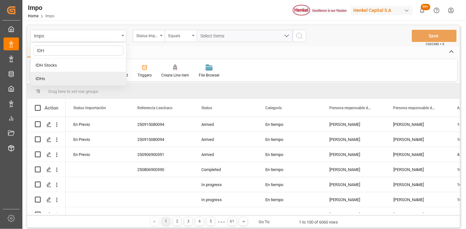
drag, startPoint x: 76, startPoint y: 78, endPoint x: 159, endPoint y: 61, distance: 84.3
click at [76, 78] on div "IDHs" at bounding box center [78, 78] width 95 height 13
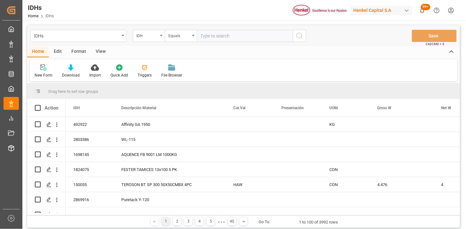
click at [242, 35] on input "text" at bounding box center [245, 36] width 96 height 12
type input "39279"
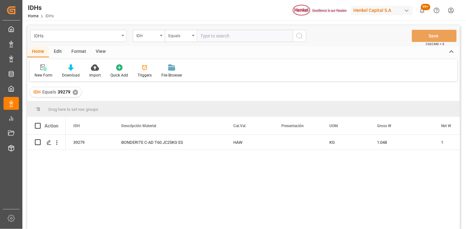
click at [103, 50] on div "View" at bounding box center [101, 51] width 20 height 11
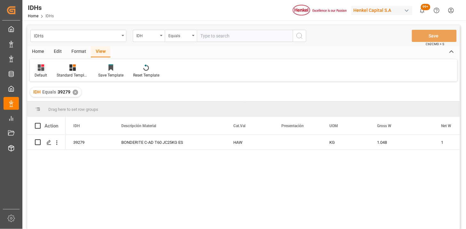
click at [45, 69] on div at bounding box center [41, 67] width 12 height 7
click at [50, 105] on div "IDH" at bounding box center [66, 103] width 56 height 7
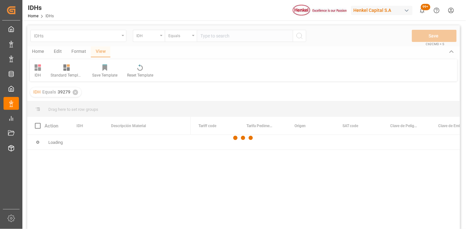
scroll to position [35, 0]
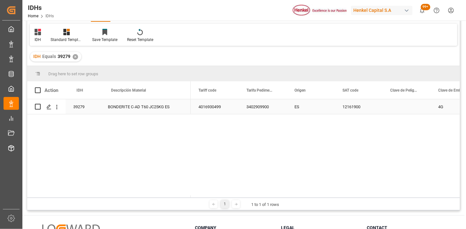
click at [308, 111] on div "ES" at bounding box center [310, 106] width 48 height 15
click at [366, 109] on div "12161900" at bounding box center [358, 106] width 48 height 15
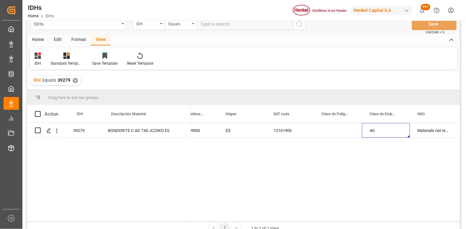
scroll to position [0, 0]
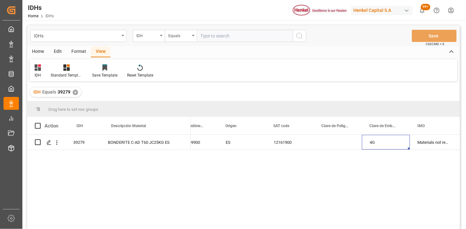
click at [243, 37] on input "text" at bounding box center [245, 36] width 96 height 12
paste input "2092293"
type input "2092293"
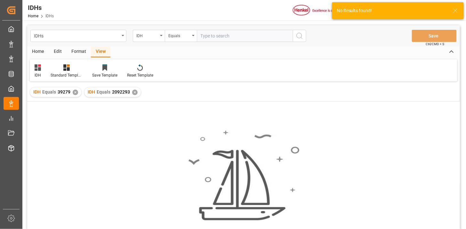
click at [73, 94] on div "✕" at bounding box center [75, 92] width 5 height 5
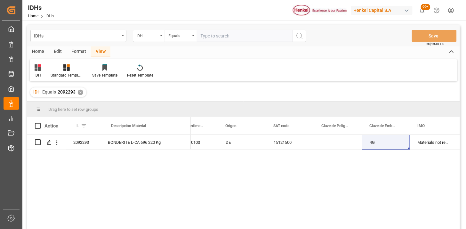
click at [228, 35] on input "text" at bounding box center [245, 36] width 96 height 12
paste input "1414677"
type input "1414677"
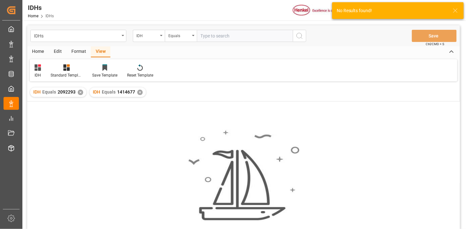
click at [79, 91] on div "✕" at bounding box center [80, 92] width 5 height 5
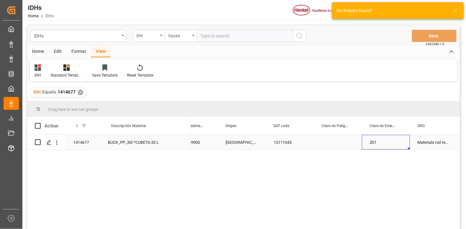
click at [384, 142] on div "Z01" at bounding box center [386, 142] width 48 height 15
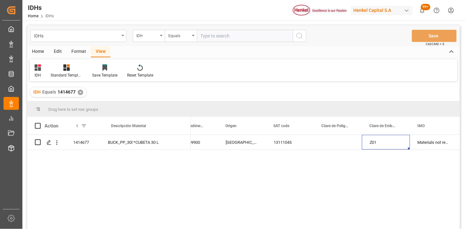
click at [244, 40] on input "text" at bounding box center [245, 36] width 96 height 12
paste input "552962"
type input "552962"
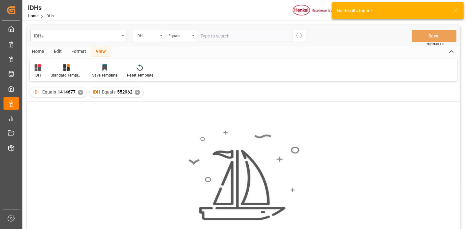
click at [81, 93] on div "✕" at bounding box center [80, 92] width 5 height 5
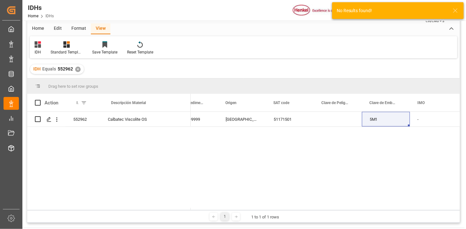
scroll to position [35, 0]
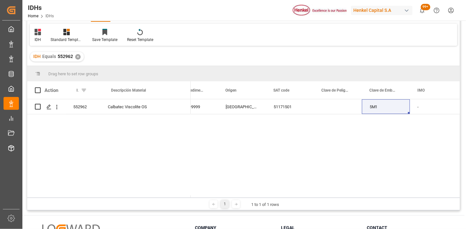
click at [334, 125] on div "3824999999 3824999999 JAPON 51171501 5M1 - - Raw Material" at bounding box center [325, 148] width 269 height 98
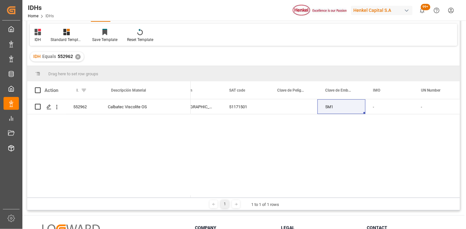
scroll to position [0, 106]
click at [454, 11] on html "Created by potrace 1.15, written by [PERSON_NAME] [DATE]-[DATE] Created by potr…" at bounding box center [233, 114] width 466 height 229
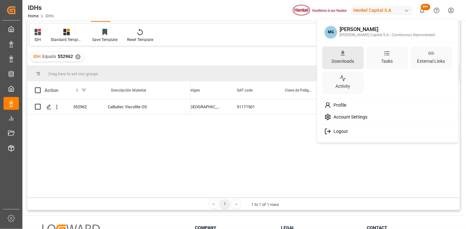
click at [341, 60] on div "Downloads" at bounding box center [342, 60] width 25 height 9
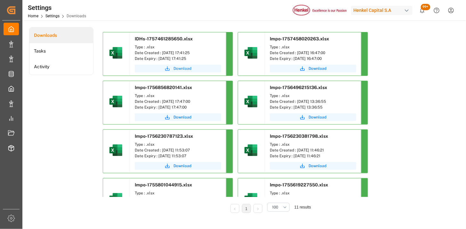
click at [180, 71] on span "Download" at bounding box center [182, 69] width 18 height 6
